Goal: Book appointment/travel/reservation

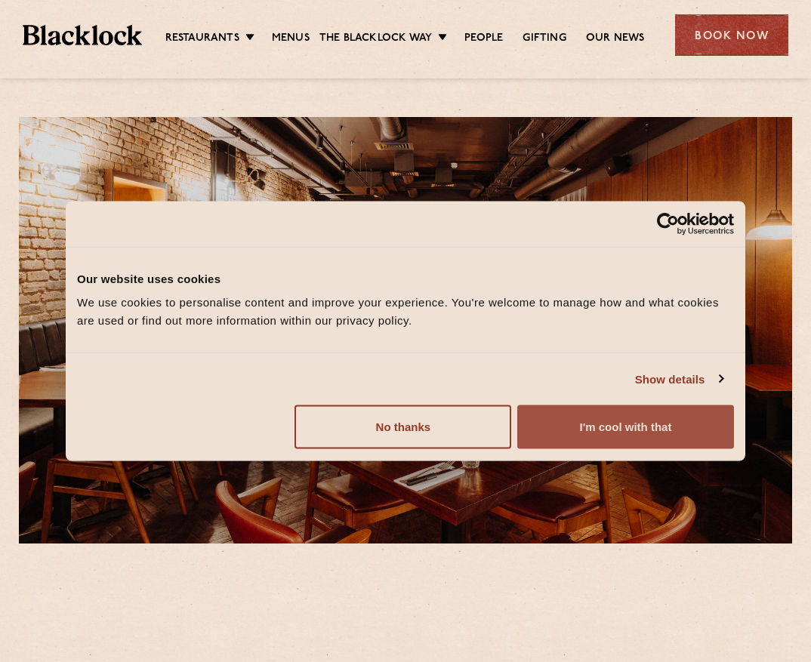
click at [659, 430] on button "I'm cool with that" at bounding box center [625, 427] width 217 height 44
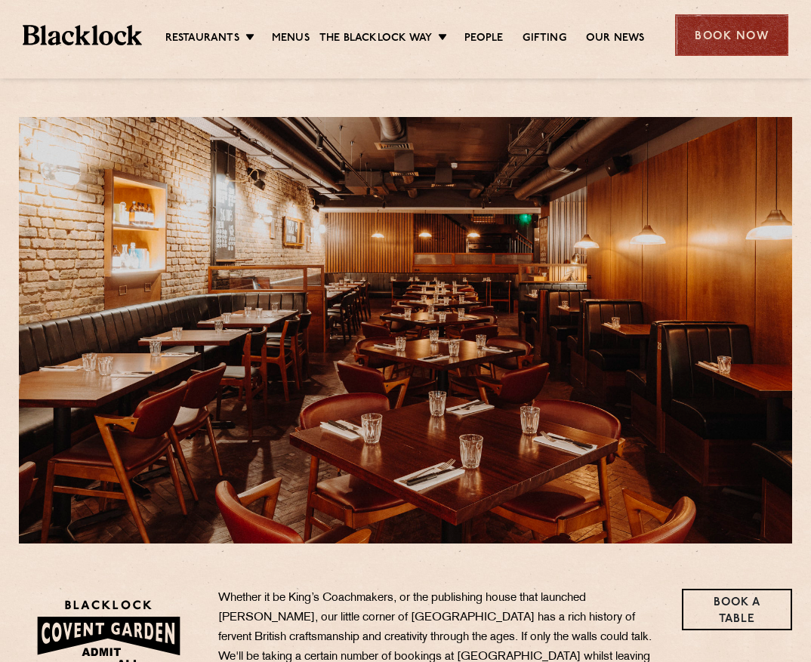
click at [719, 42] on div "Book Now" at bounding box center [731, 35] width 113 height 42
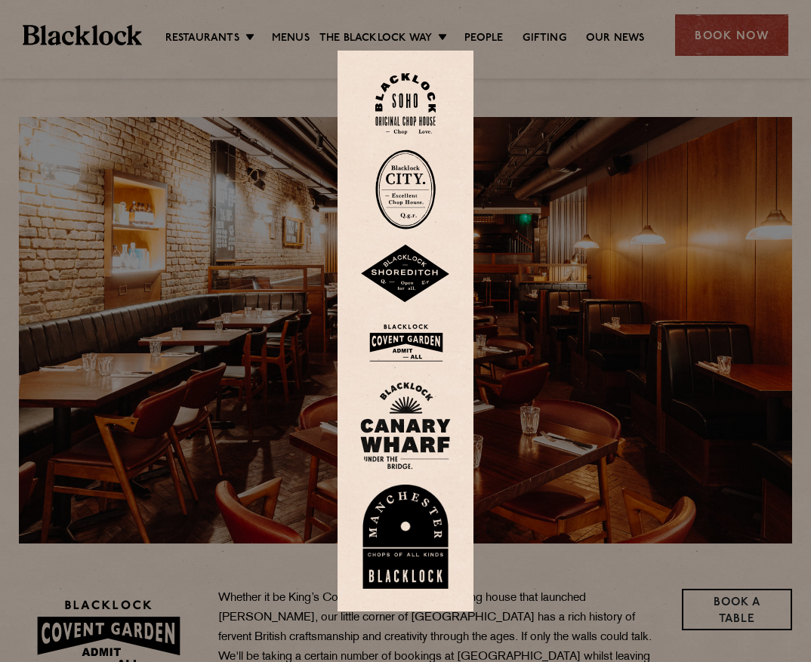
click at [510, 95] on div at bounding box center [405, 331] width 811 height 662
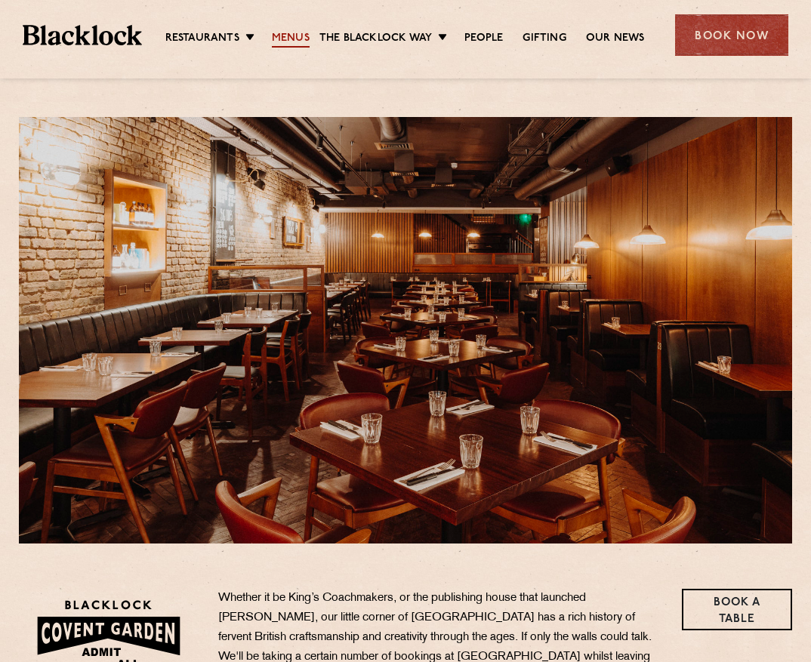
click at [294, 33] on link "Menus" at bounding box center [291, 39] width 38 height 17
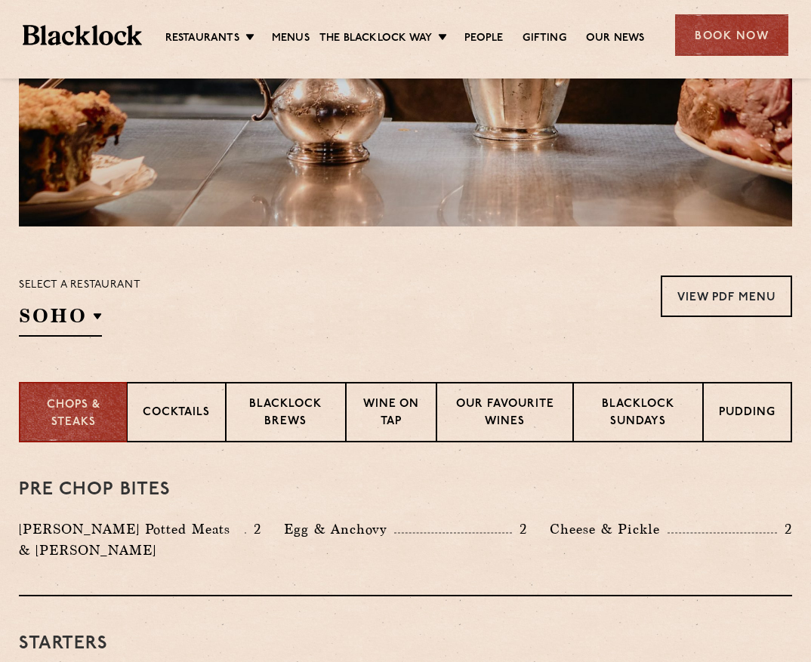
scroll to position [201, 0]
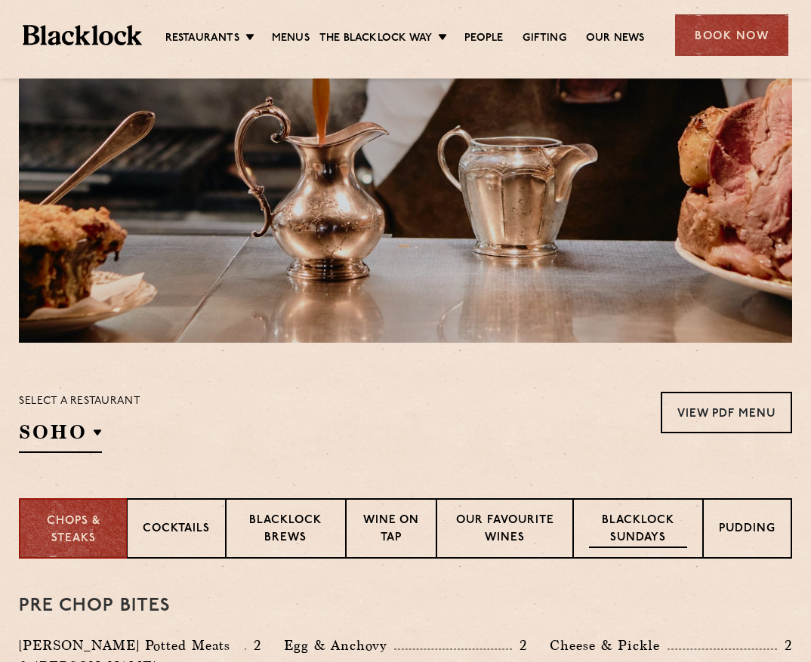
click at [640, 533] on p "Blacklock Sundays" at bounding box center [638, 530] width 98 height 35
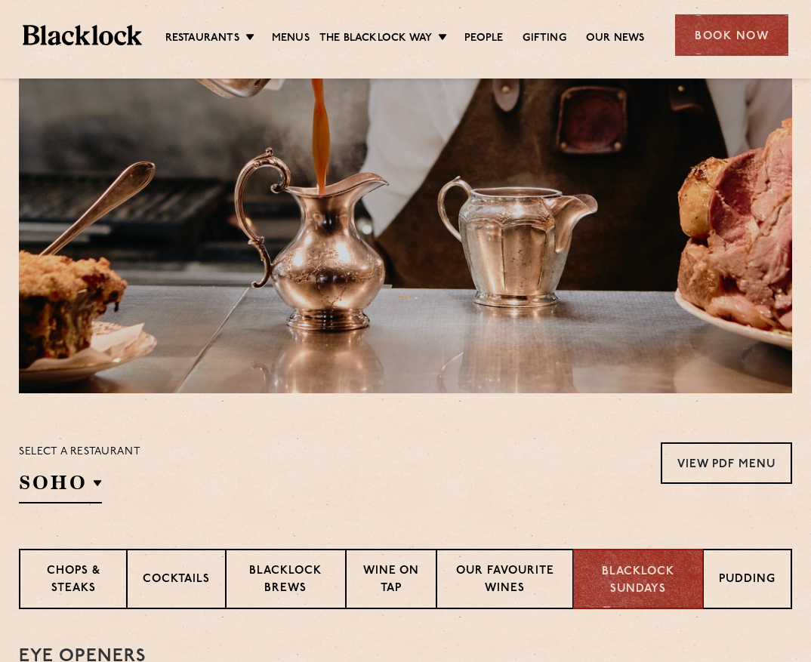
scroll to position [0, 0]
